Goal: Transaction & Acquisition: Obtain resource

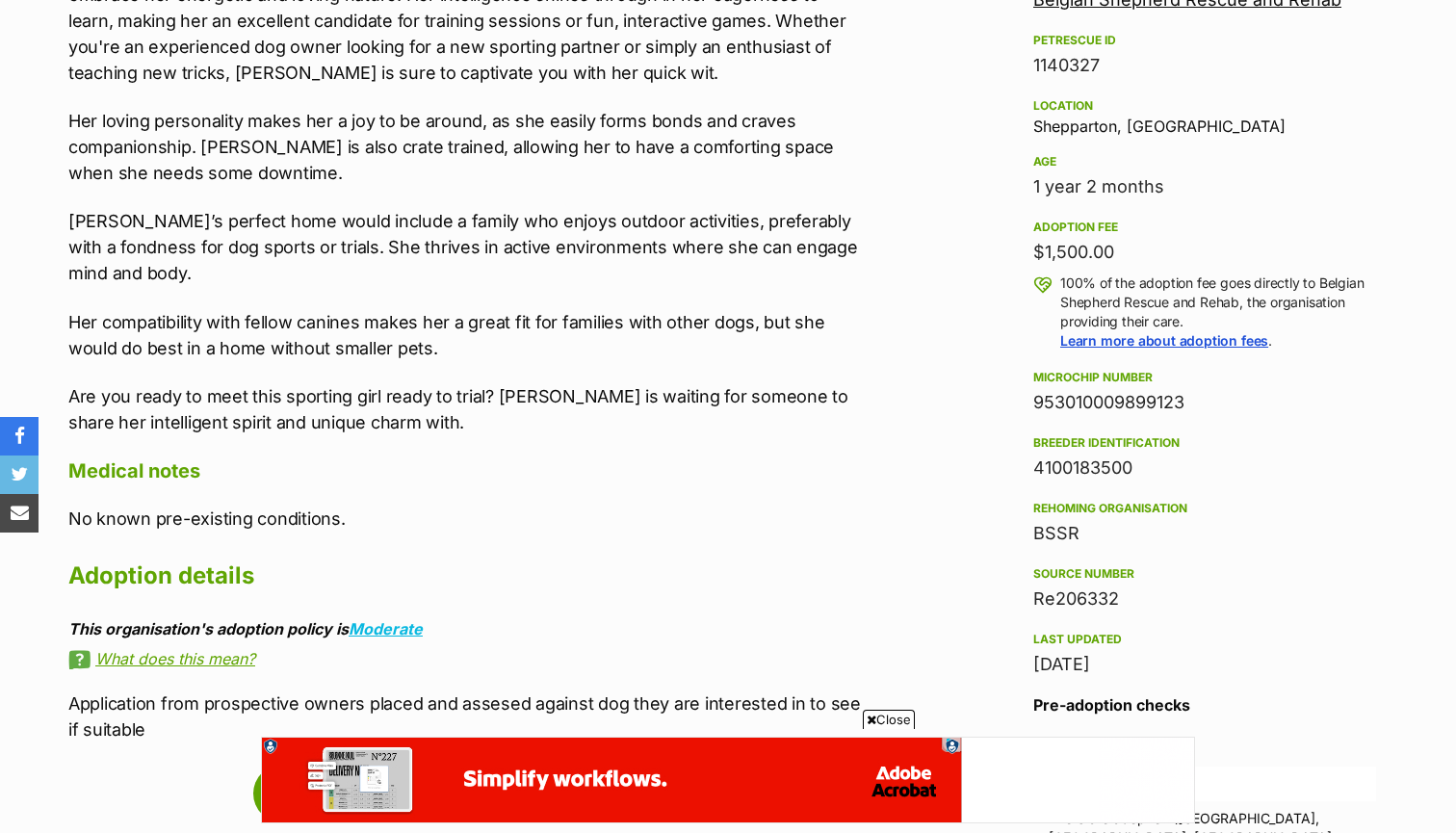
scroll to position [942, 0]
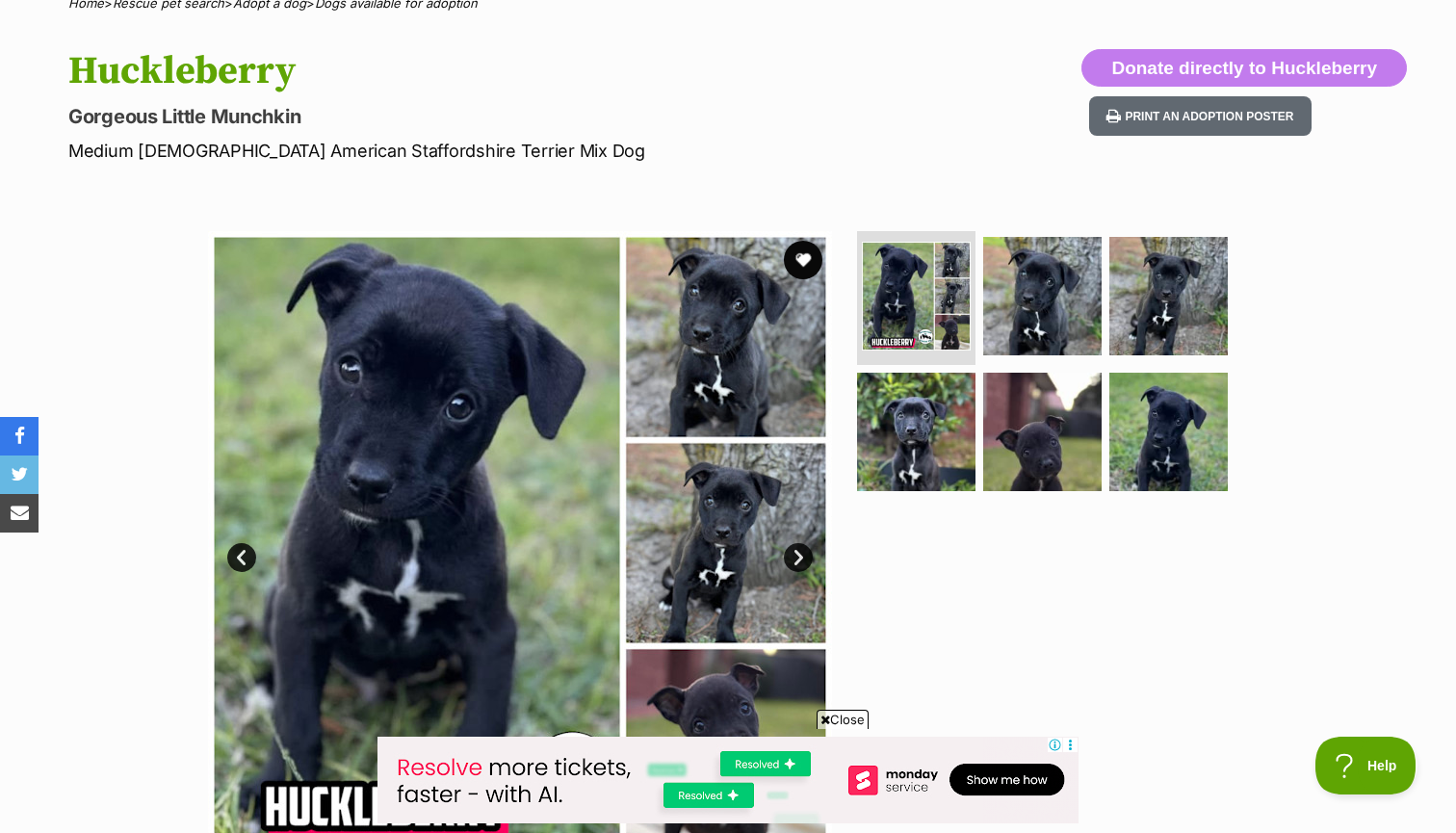
scroll to position [143, 0]
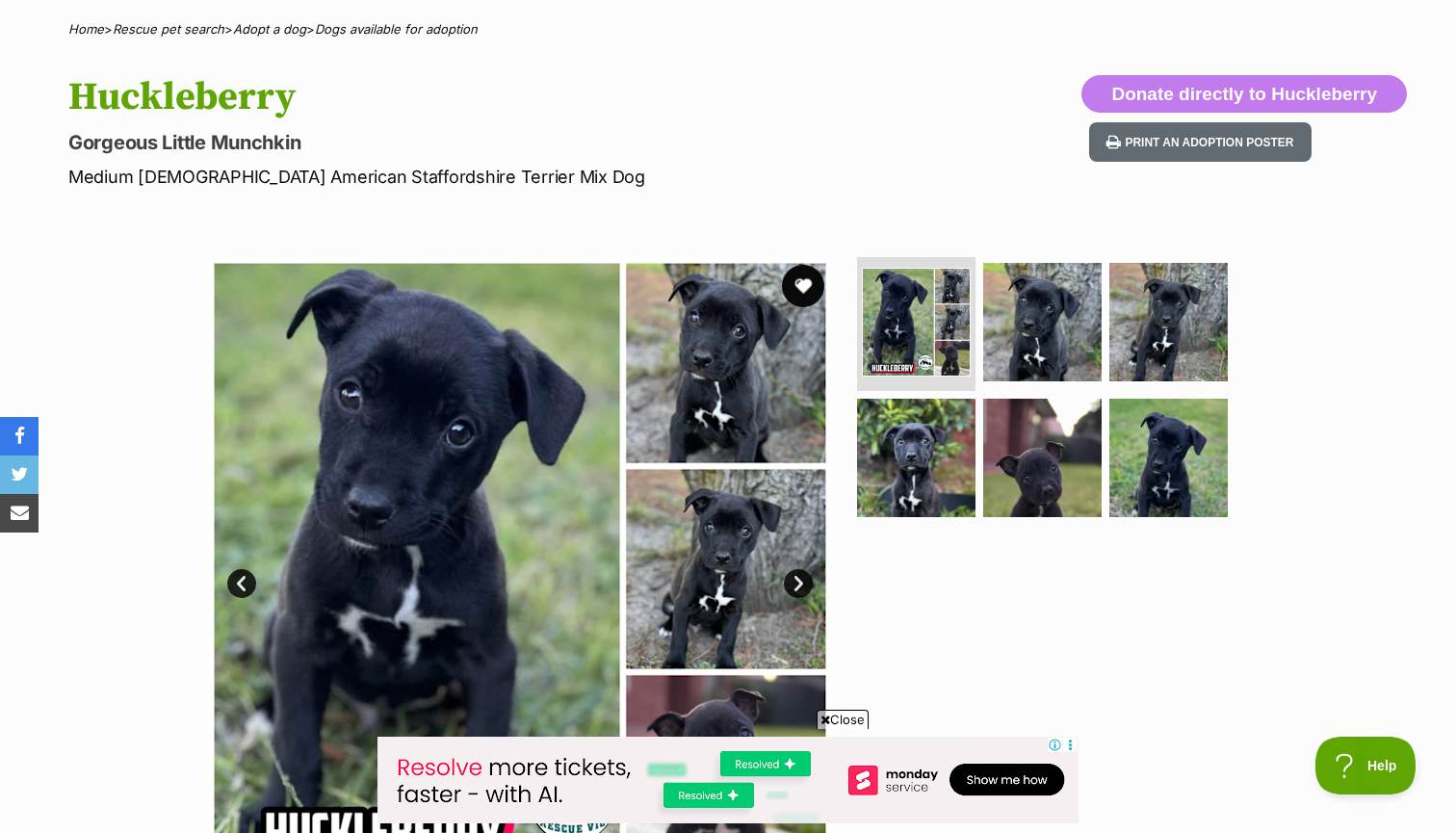
click at [792, 276] on button "favourite" at bounding box center [803, 286] width 43 height 43
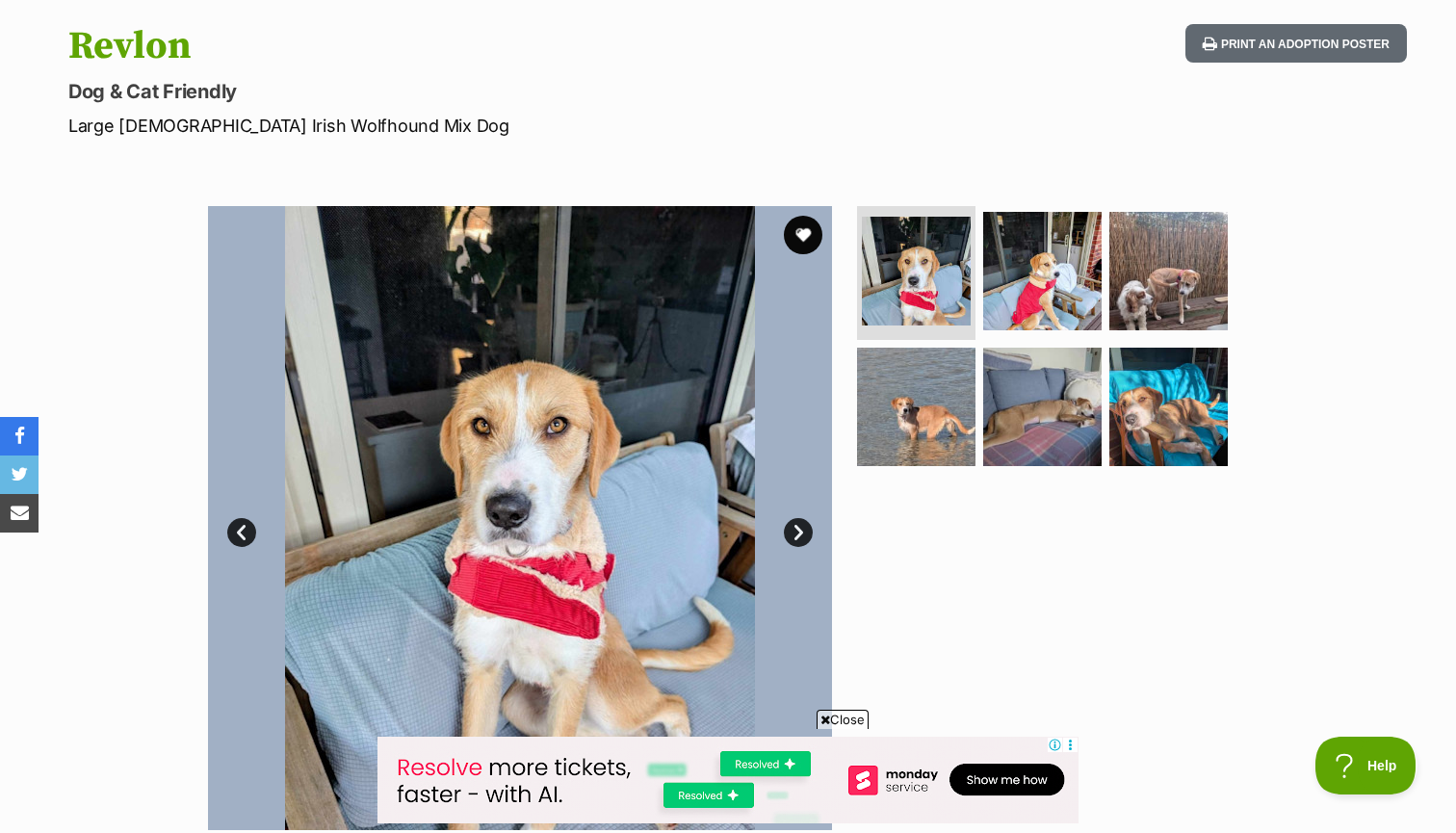
click at [801, 521] on link "Next" at bounding box center [798, 533] width 29 height 29
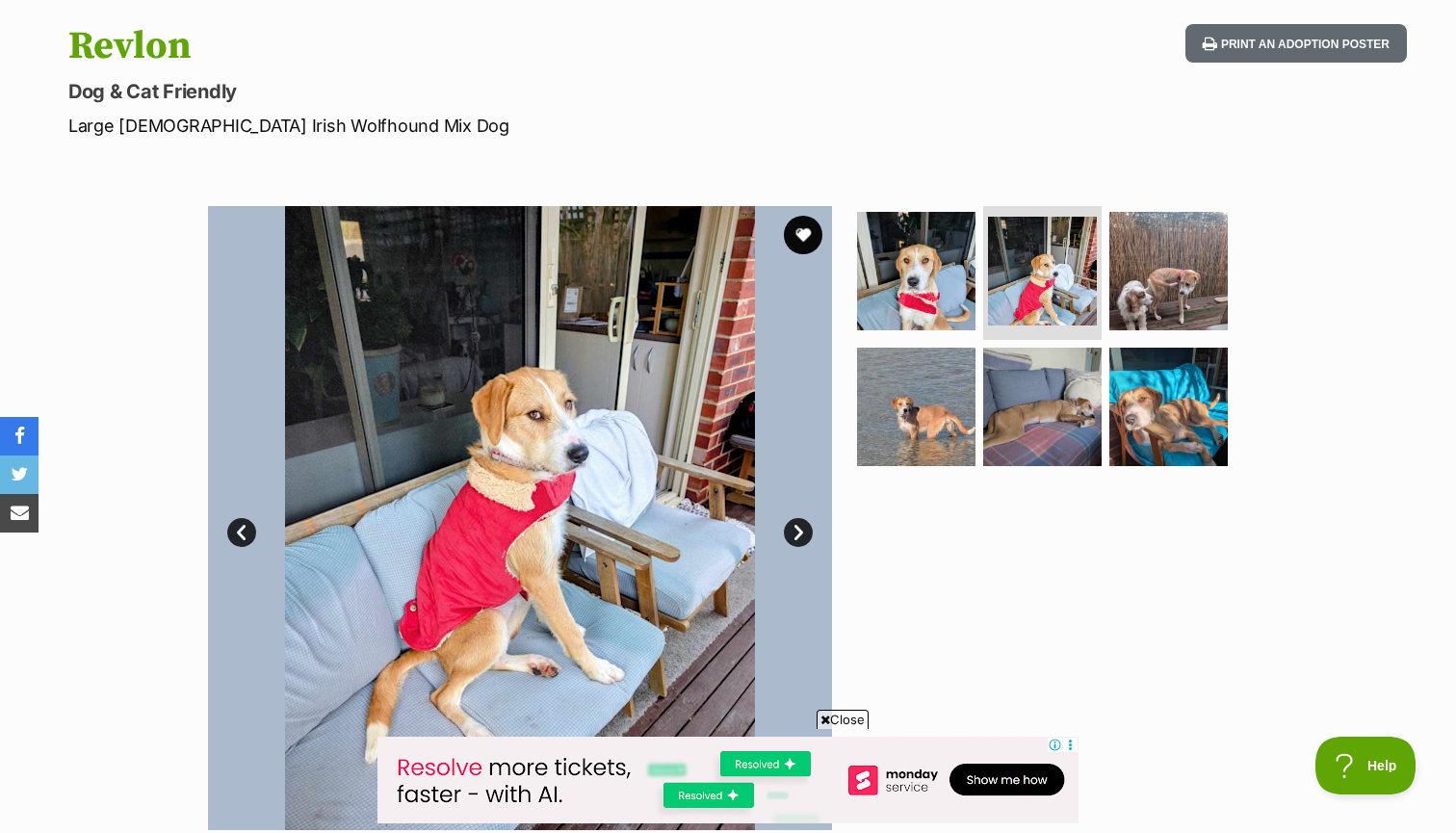
click at [801, 521] on link "Next" at bounding box center [798, 533] width 29 height 29
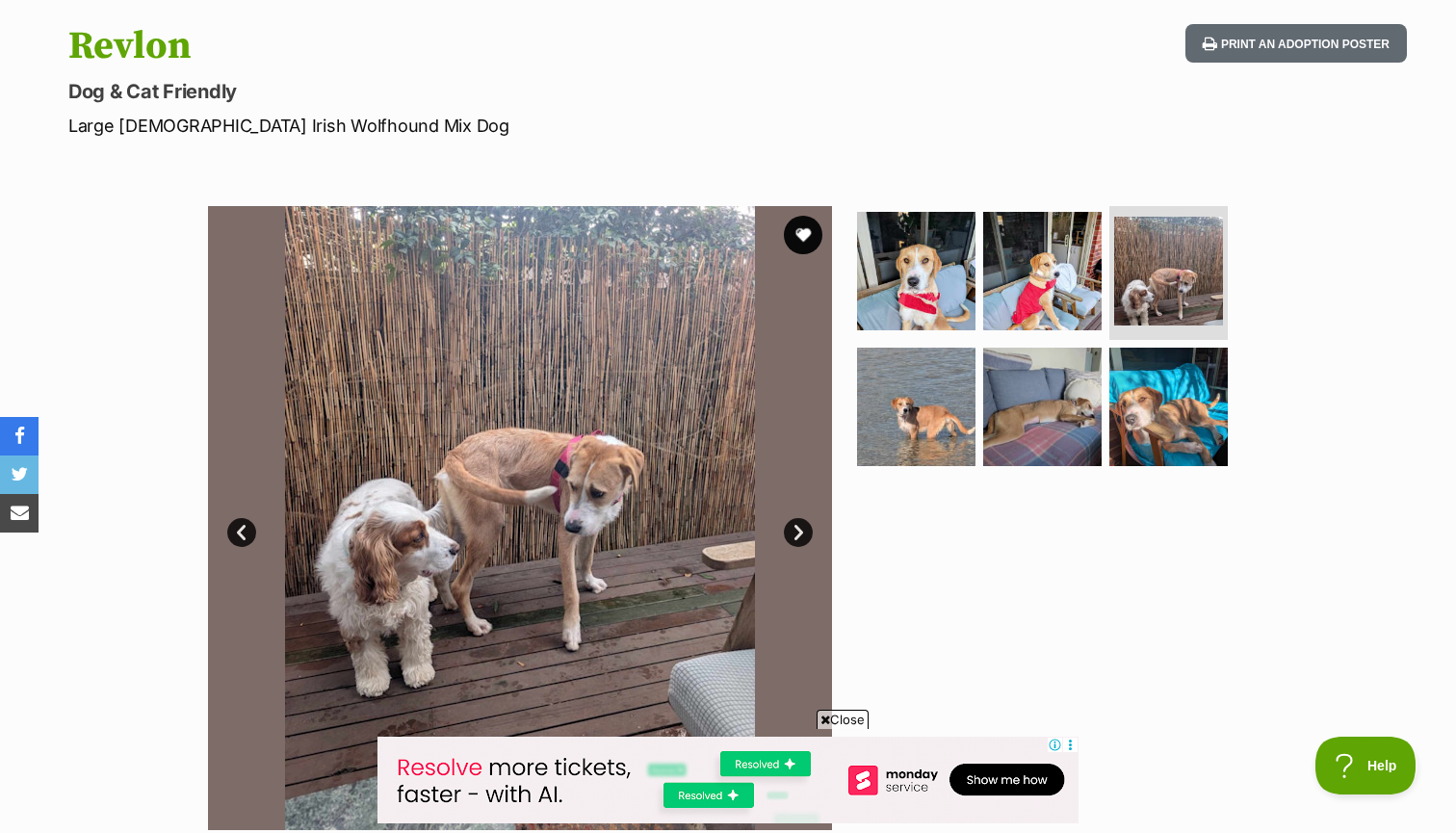
click at [801, 521] on link "Next" at bounding box center [798, 533] width 29 height 29
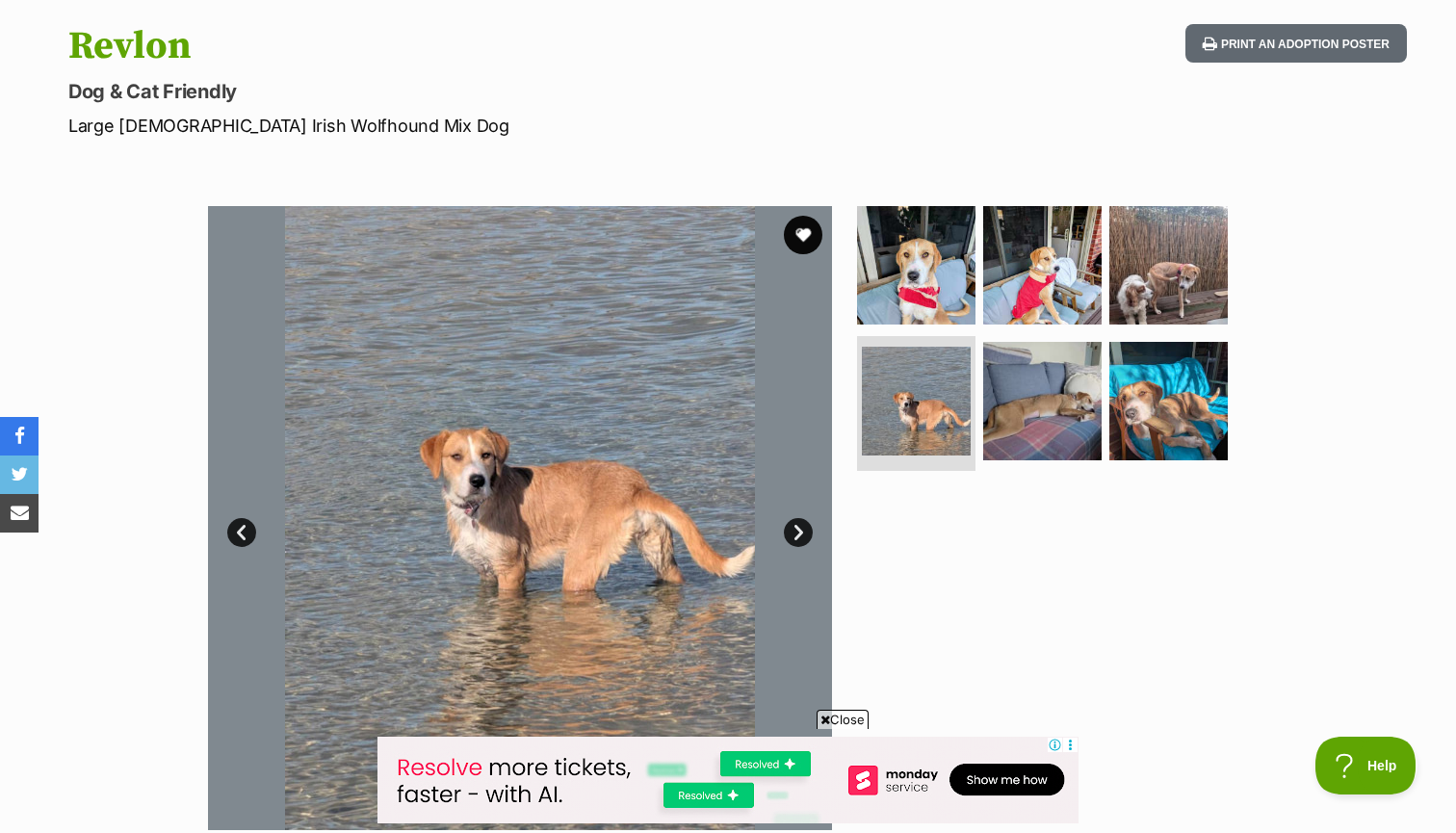
click at [801, 521] on link "Next" at bounding box center [798, 533] width 29 height 29
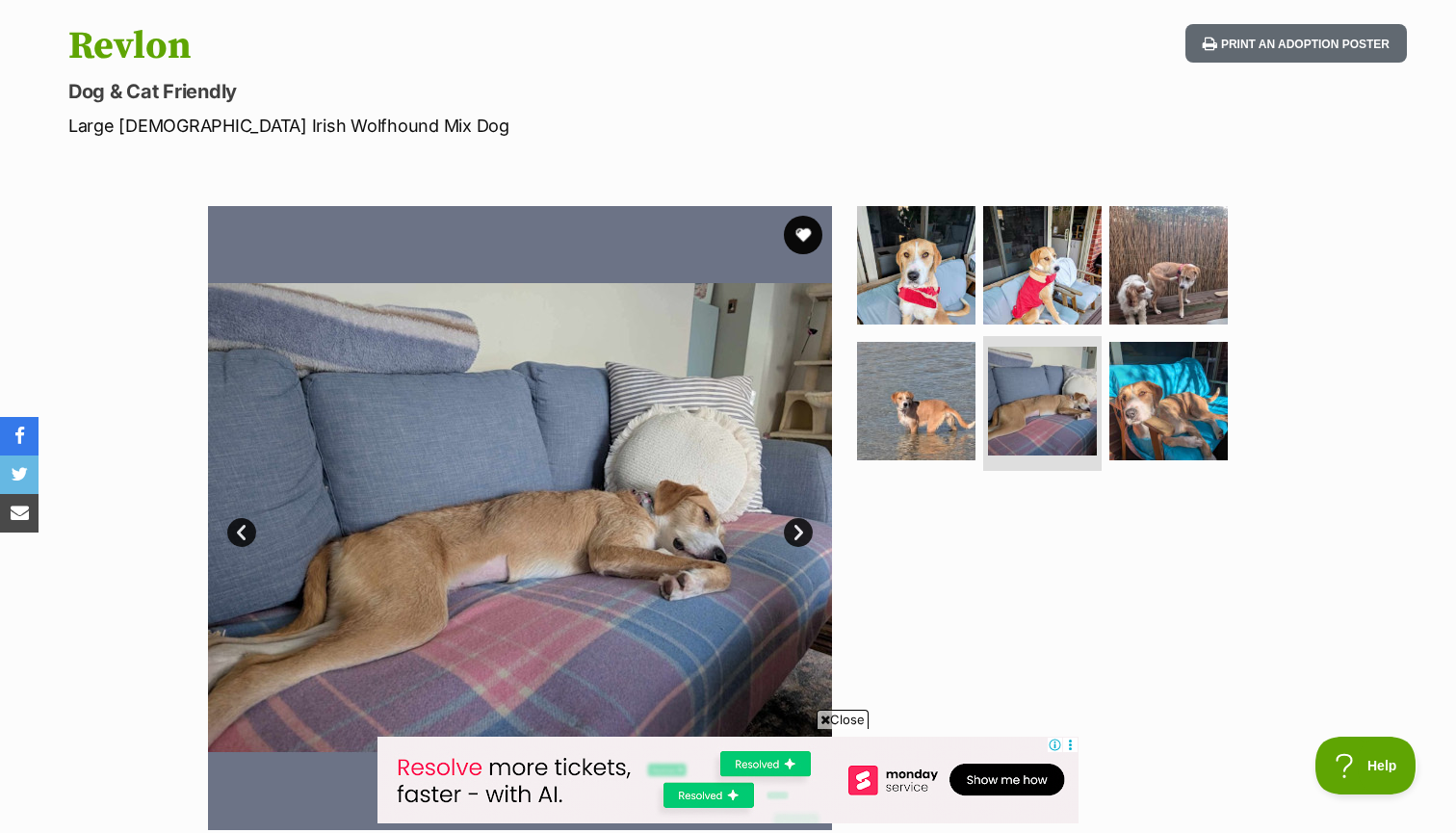
click at [801, 521] on link "Next" at bounding box center [798, 533] width 29 height 29
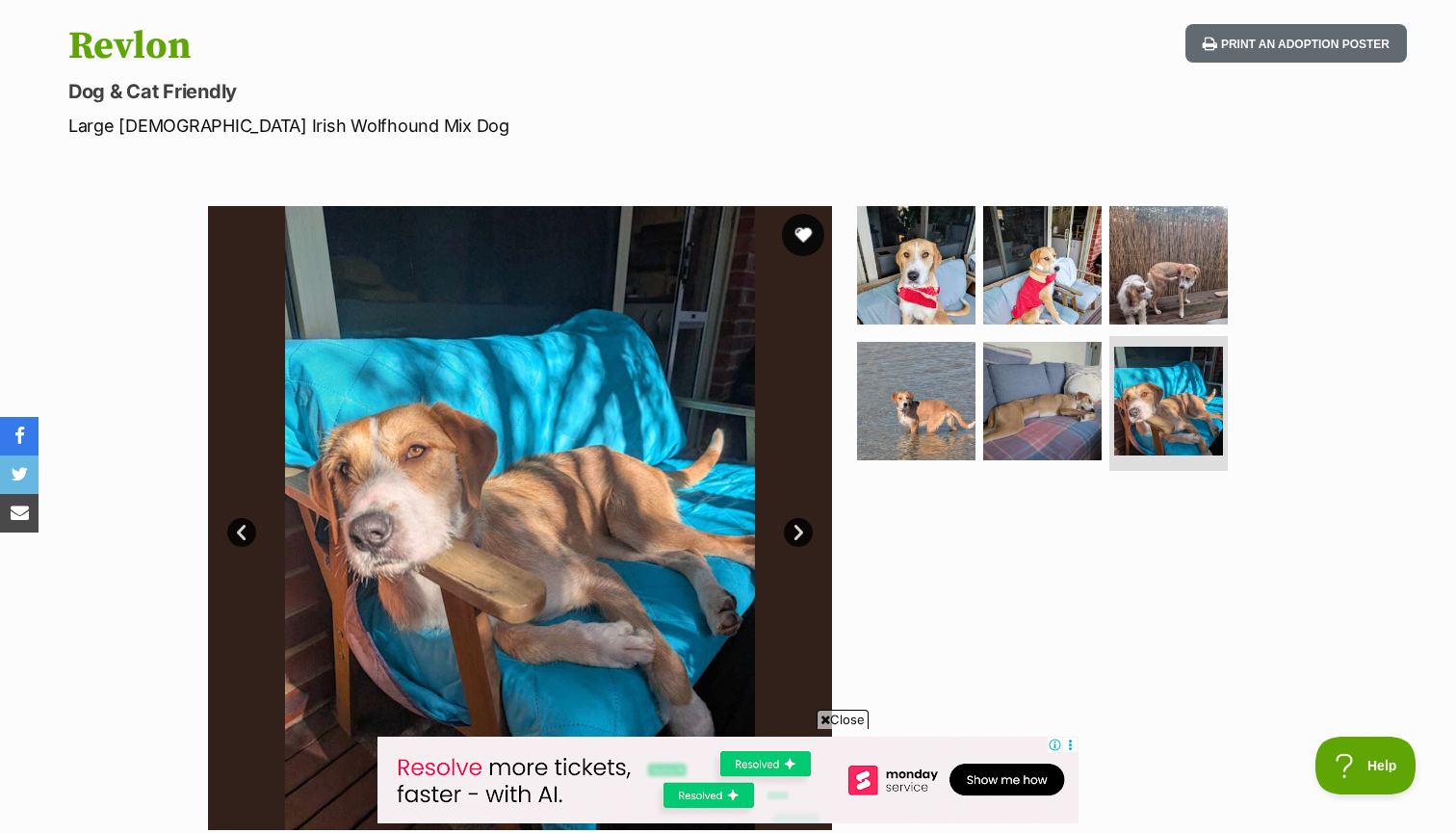
click at [801, 228] on button "favourite" at bounding box center [803, 235] width 43 height 43
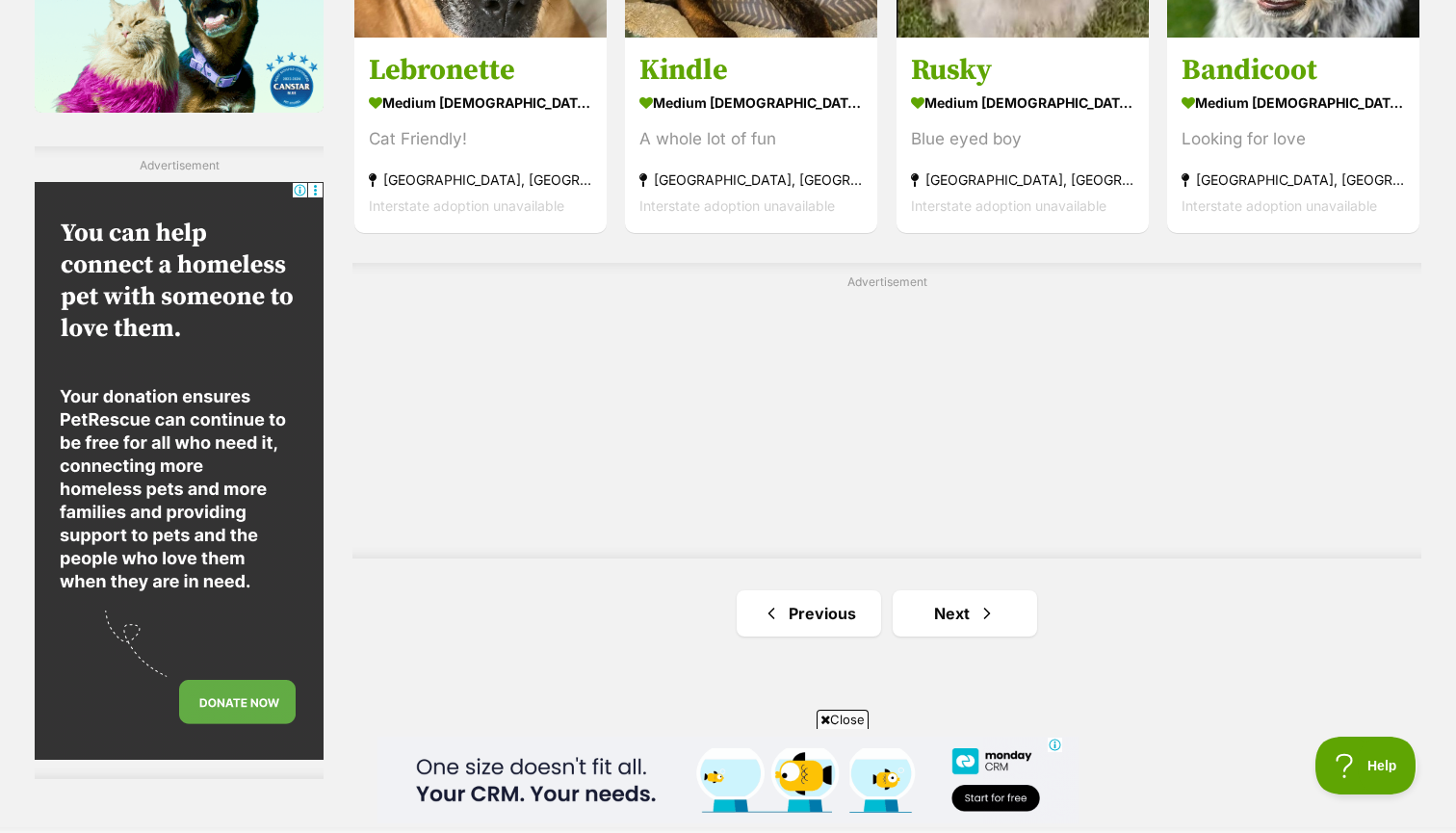
scroll to position [3199, 0]
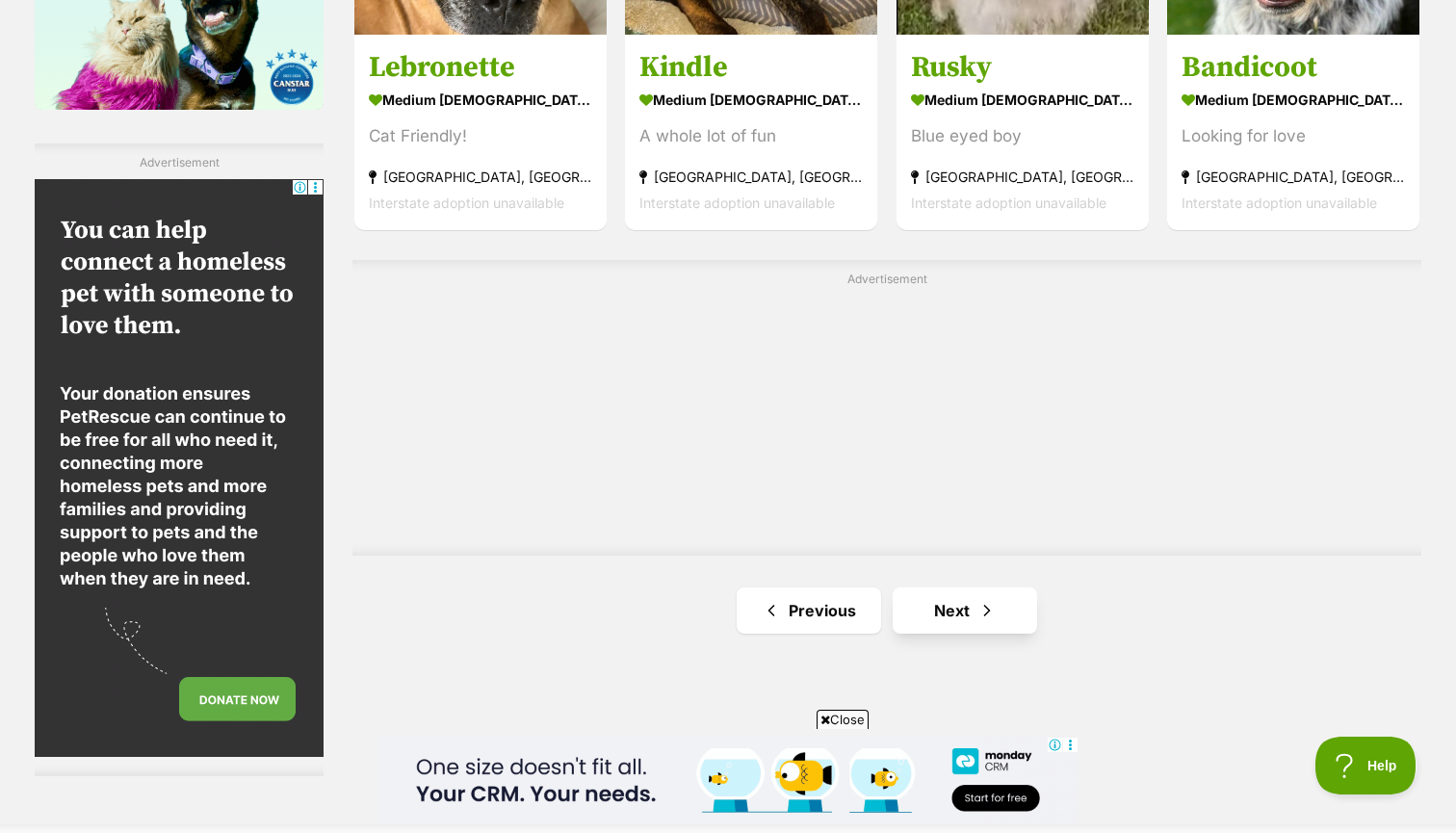
click at [935, 593] on link "Next" at bounding box center [965, 610] width 144 height 46
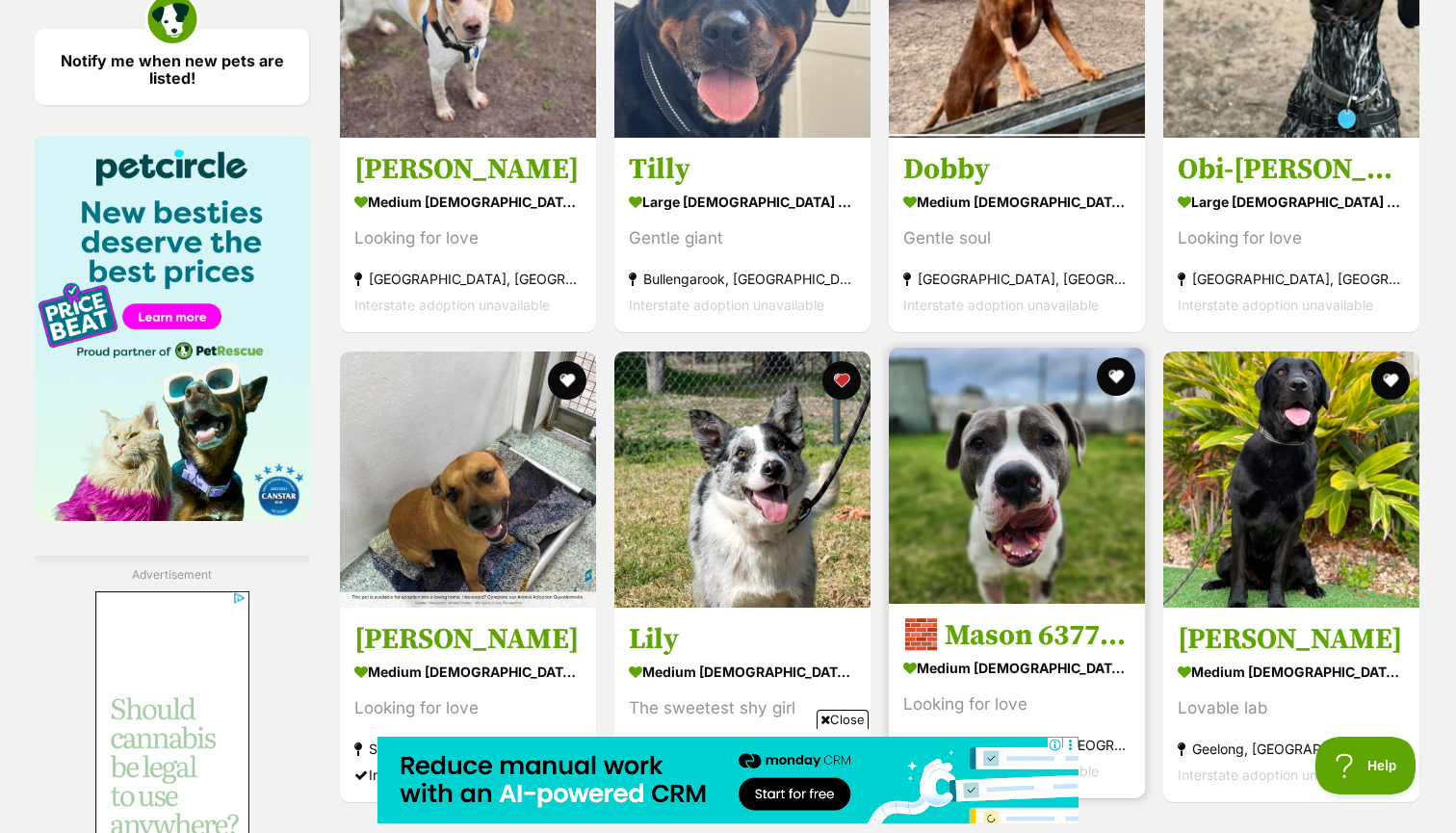
scroll to position [3121, 0]
